Goal: Transaction & Acquisition: Purchase product/service

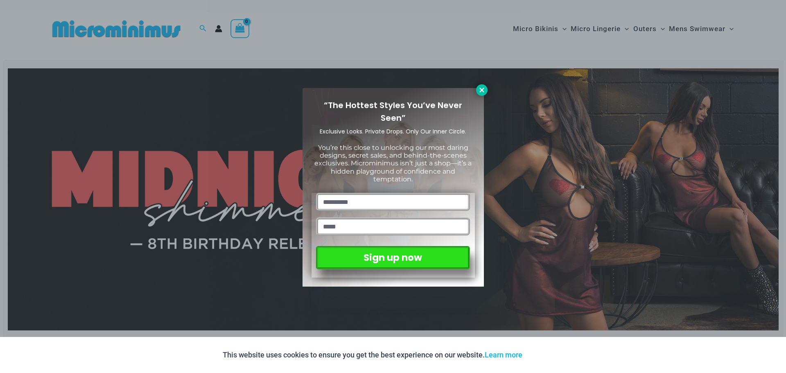
click at [480, 89] on icon at bounding box center [481, 89] width 7 height 7
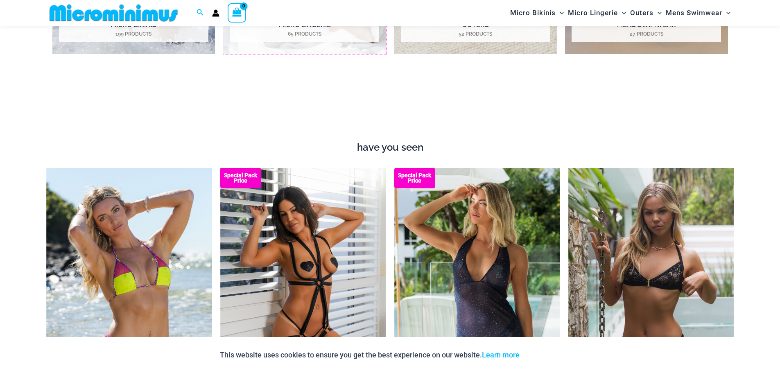
scroll to position [1138, 0]
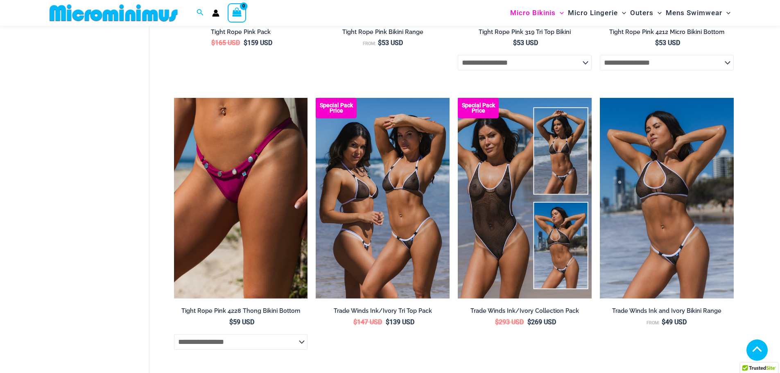
scroll to position [1020, 0]
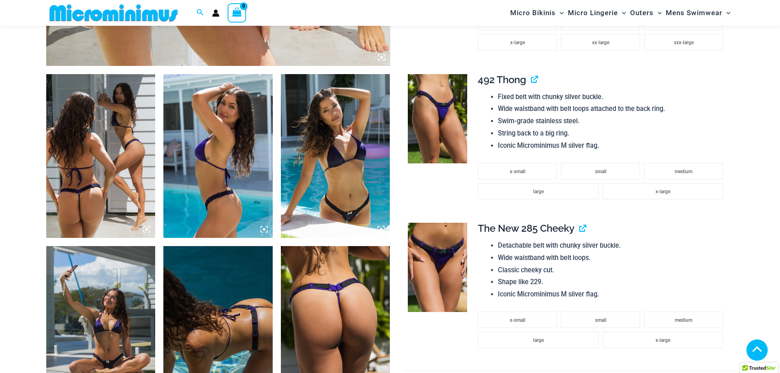
scroll to position [525, 0]
drag, startPoint x: 212, startPoint y: 175, endPoint x: 285, endPoint y: 172, distance: 72.5
click at [214, 175] on img at bounding box center [217, 156] width 109 height 164
click at [329, 170] on img at bounding box center [335, 156] width 109 height 164
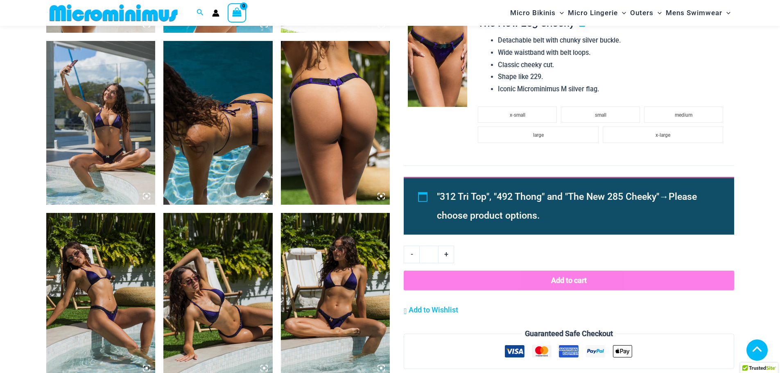
click at [325, 192] on img at bounding box center [335, 123] width 109 height 164
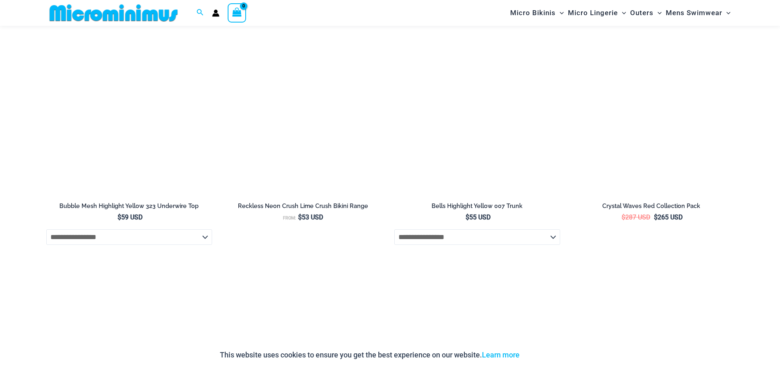
scroll to position [3063, 0]
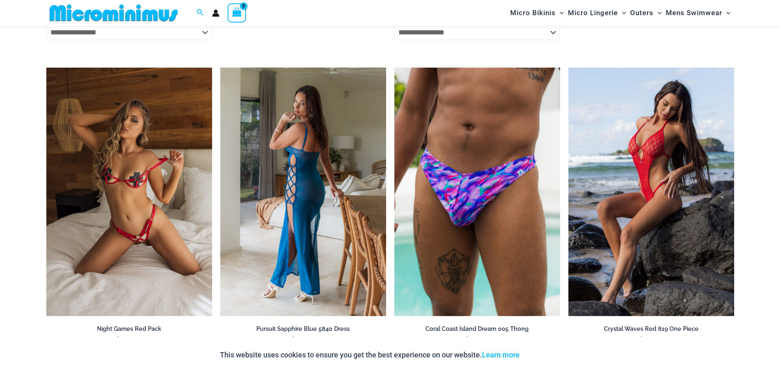
click at [348, 260] on img at bounding box center [303, 192] width 166 height 249
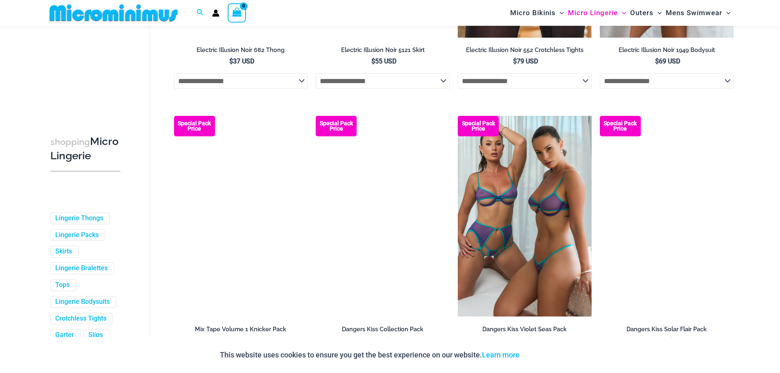
scroll to position [2204, 0]
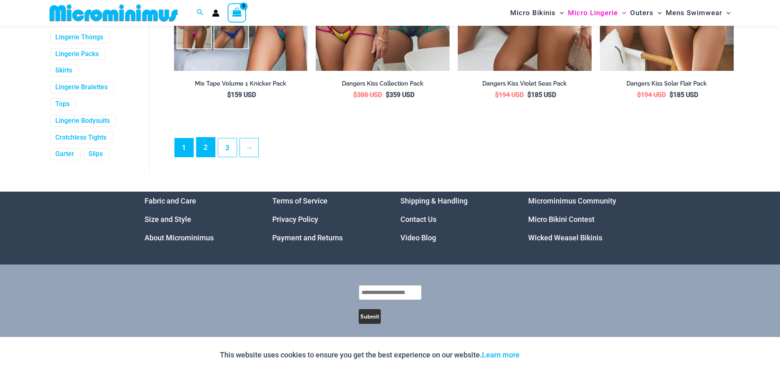
click at [208, 154] on link "2" at bounding box center [205, 147] width 18 height 19
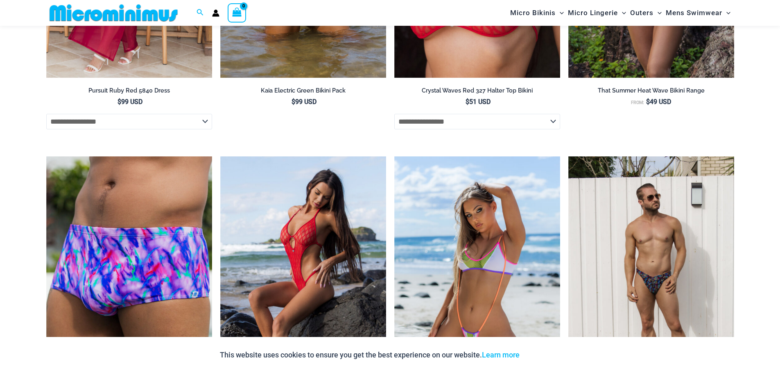
scroll to position [2039, 0]
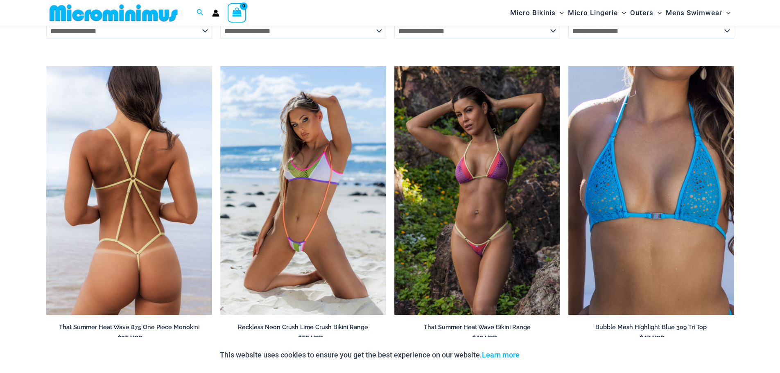
scroll to position [3174, 0]
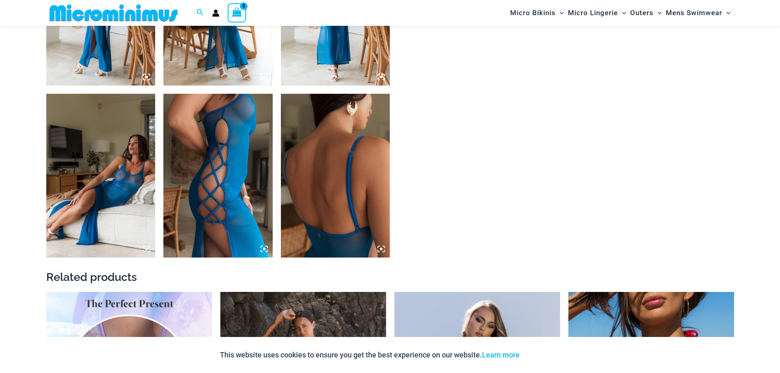
scroll to position [606, 0]
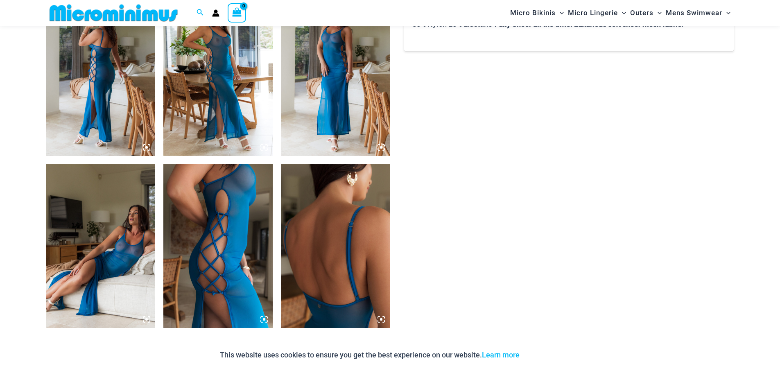
click at [264, 146] on icon at bounding box center [263, 147] width 7 height 7
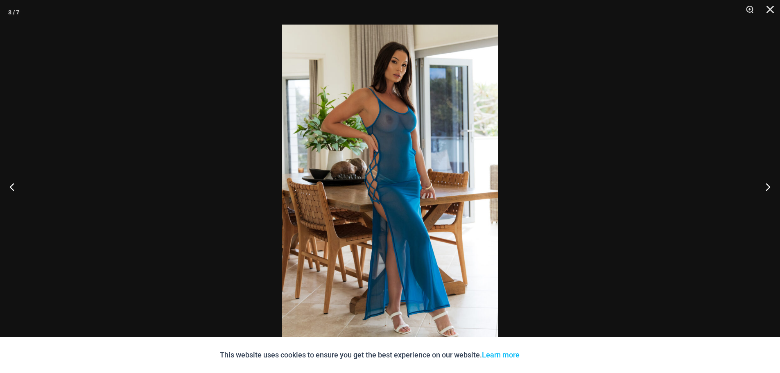
click at [388, 154] on img at bounding box center [390, 187] width 216 height 324
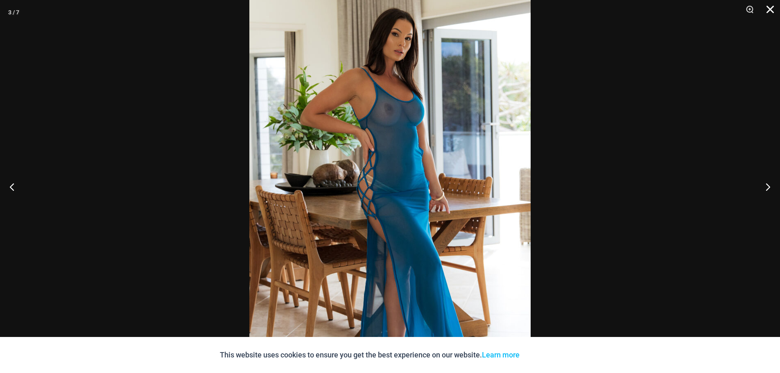
click at [770, 9] on button "Close" at bounding box center [767, 12] width 20 height 25
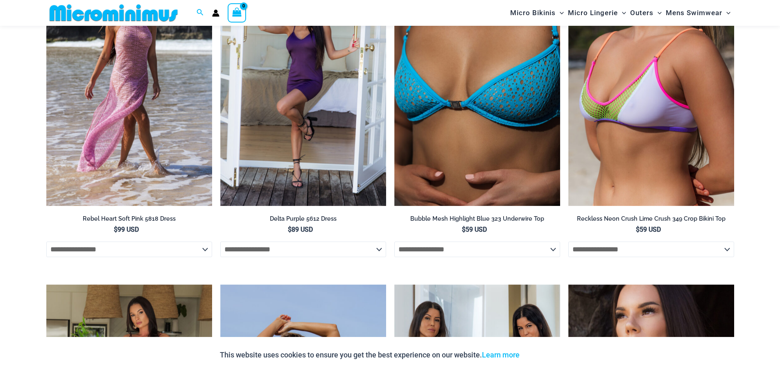
scroll to position [1976, 0]
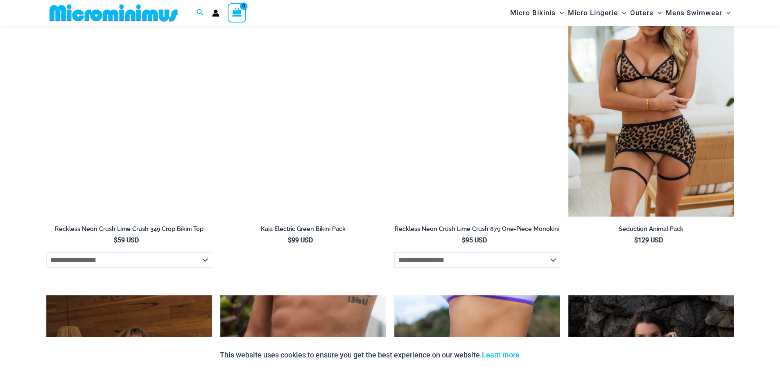
scroll to position [2613, 0]
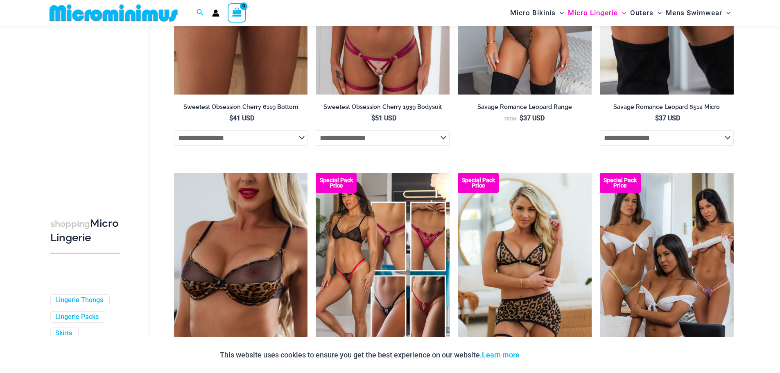
scroll to position [2084, 0]
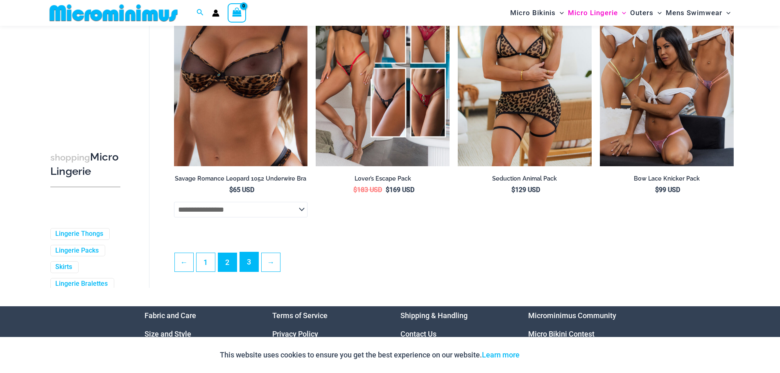
click at [251, 267] on link "3" at bounding box center [249, 261] width 18 height 19
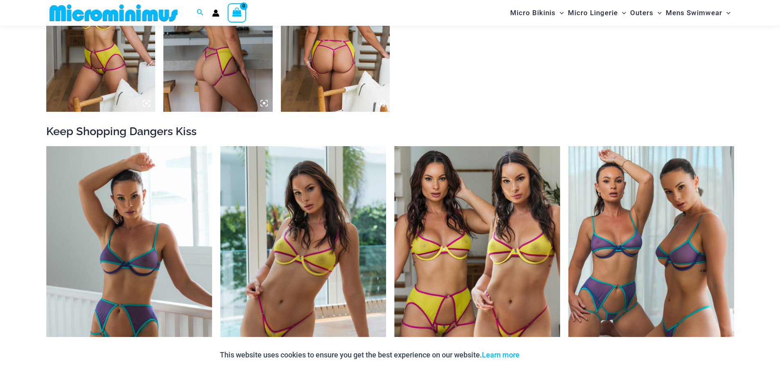
scroll to position [893, 0]
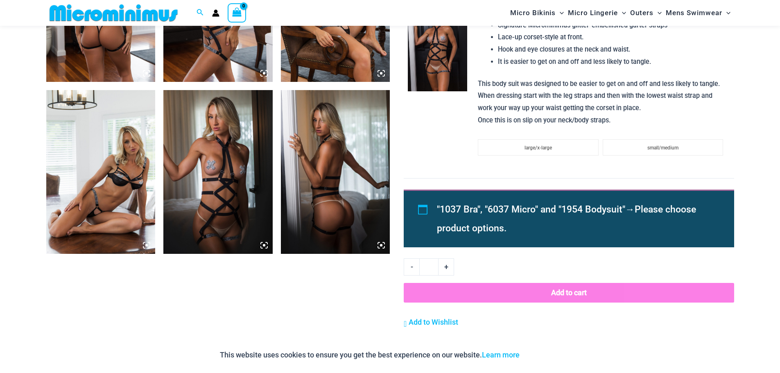
scroll to position [688, 0]
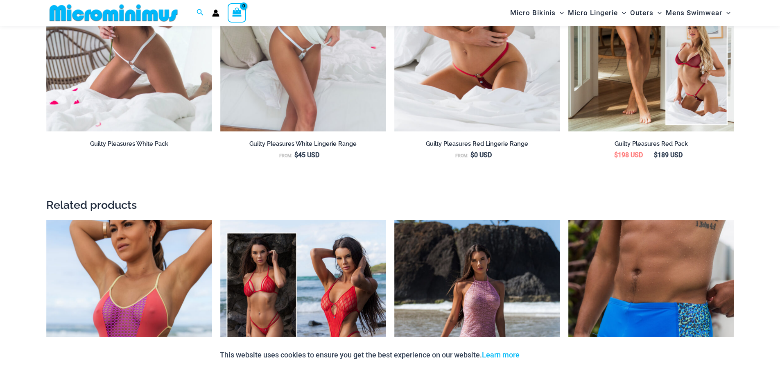
scroll to position [1220, 0]
